Goal: Transaction & Acquisition: Purchase product/service

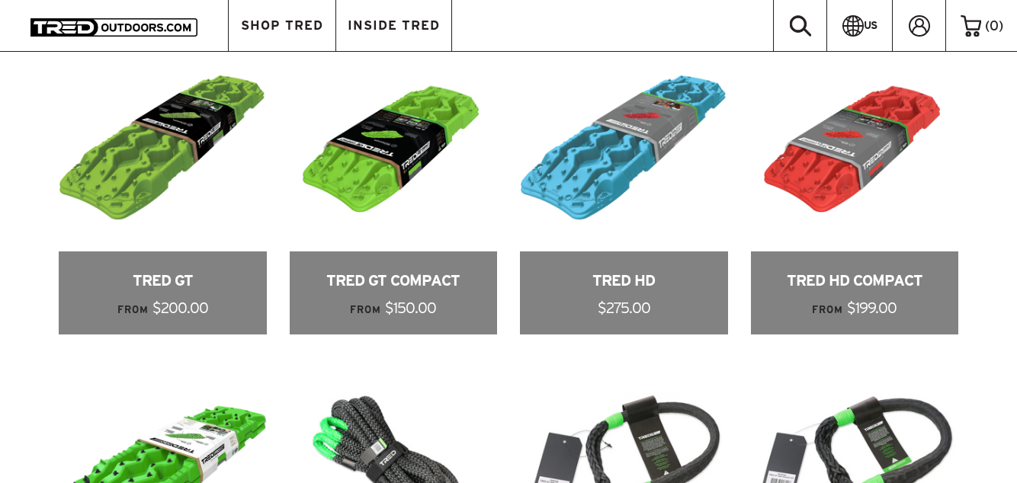
scroll to position [677, 0]
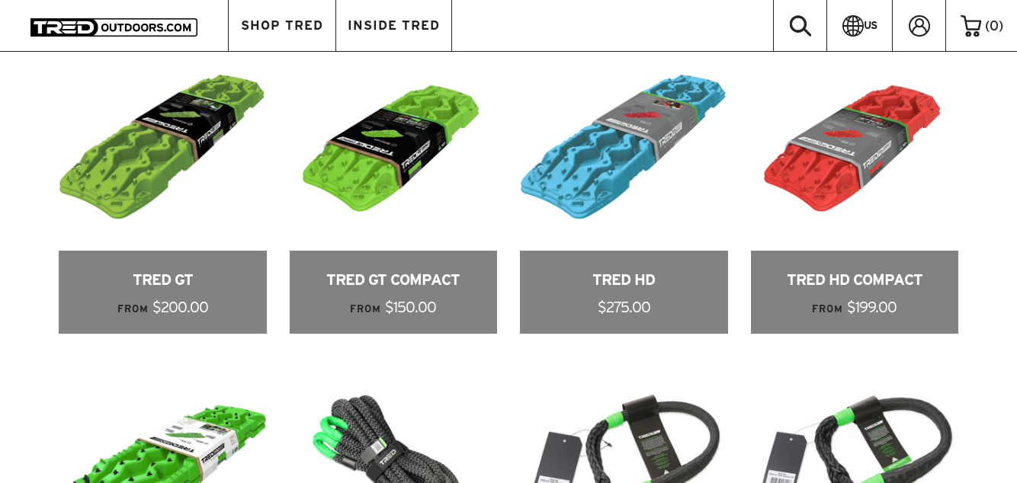
click at [863, 245] on link at bounding box center [855, 188] width 208 height 290
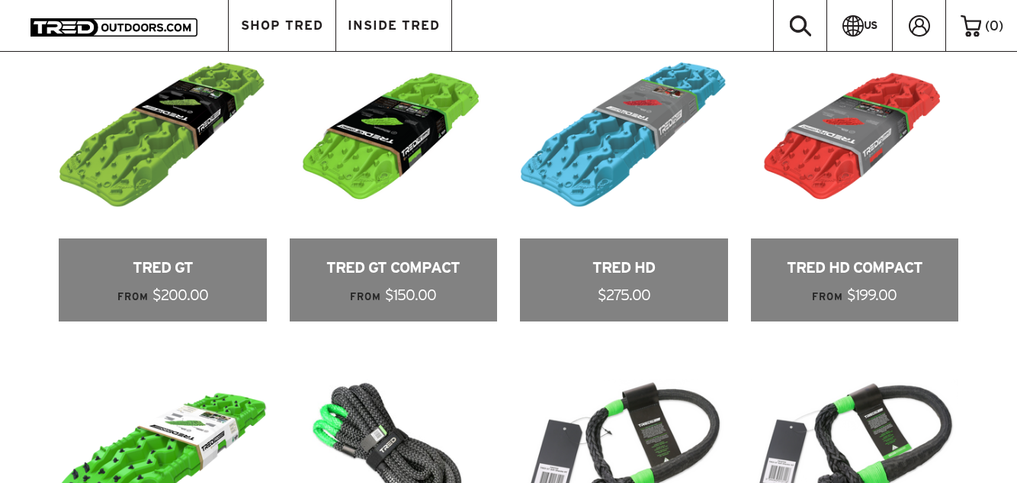
scroll to position [748, 0]
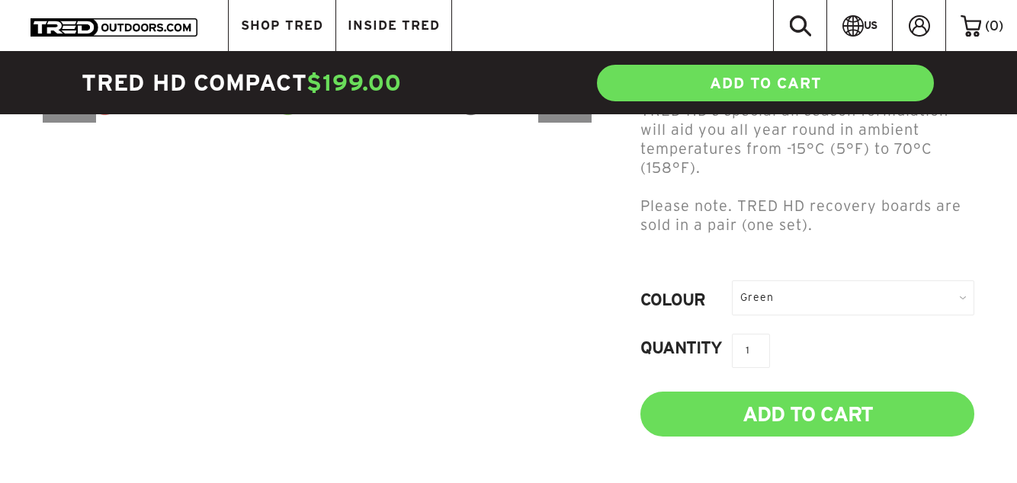
scroll to position [604, 0]
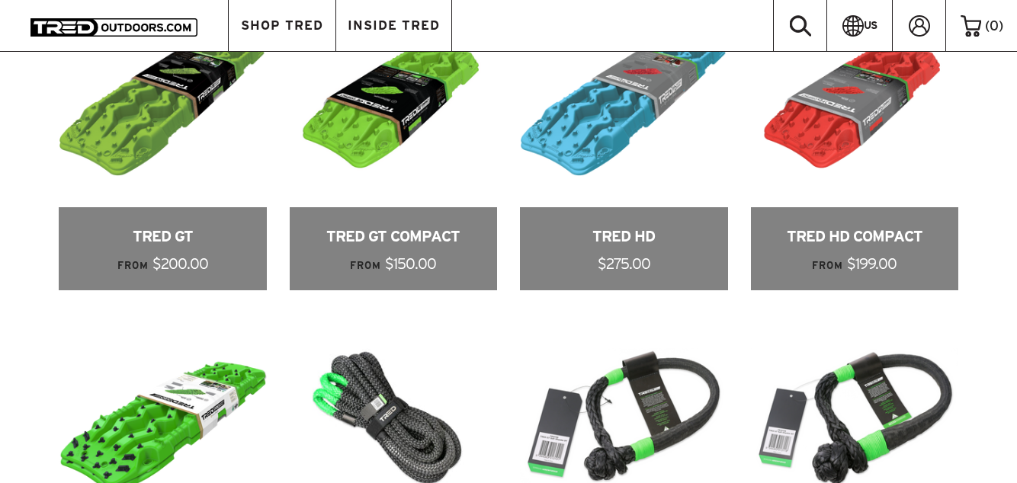
scroll to position [719, 0]
